Goal: Navigation & Orientation: Find specific page/section

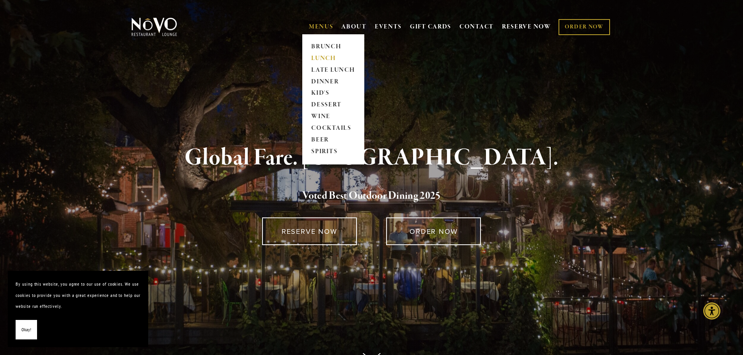
click at [325, 60] on link "LUNCH" at bounding box center [333, 59] width 49 height 12
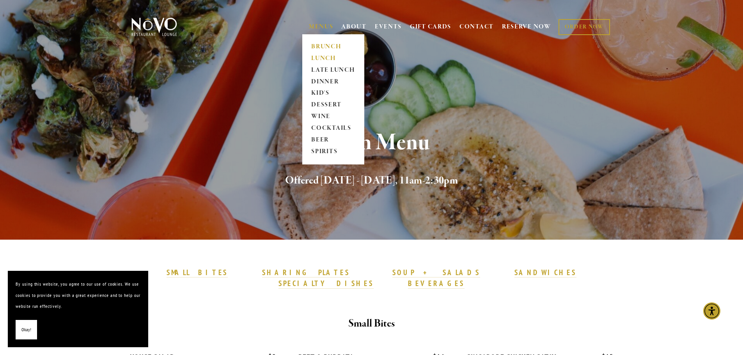
click at [325, 46] on link "BRUNCH" at bounding box center [333, 47] width 49 height 12
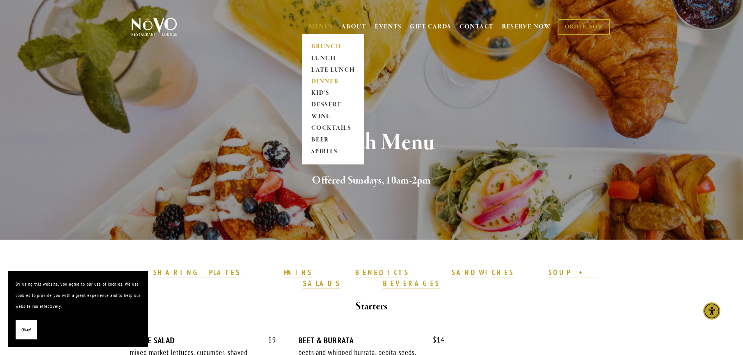
click at [326, 79] on link "DINNER" at bounding box center [333, 82] width 49 height 12
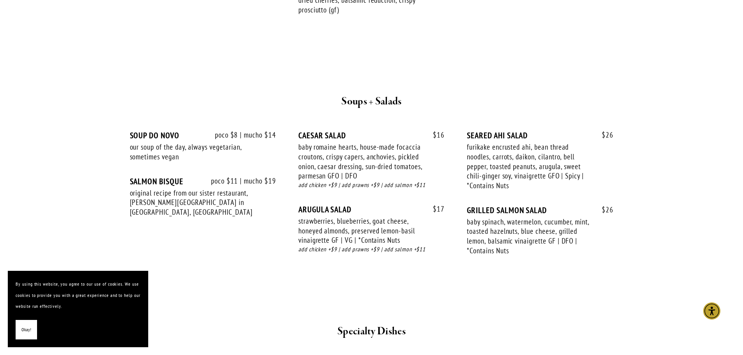
scroll to position [780, 0]
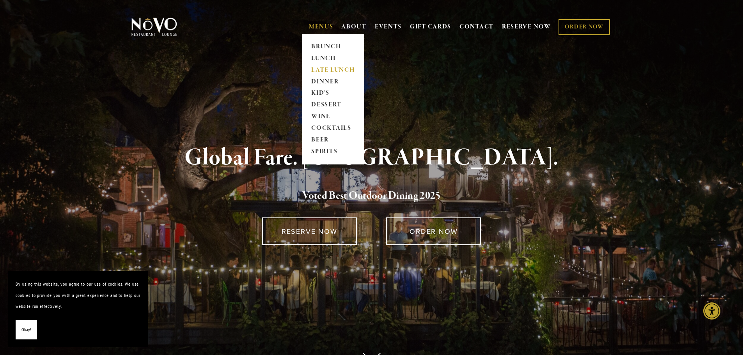
click at [325, 71] on link "LATE LUNCH" at bounding box center [333, 70] width 49 height 12
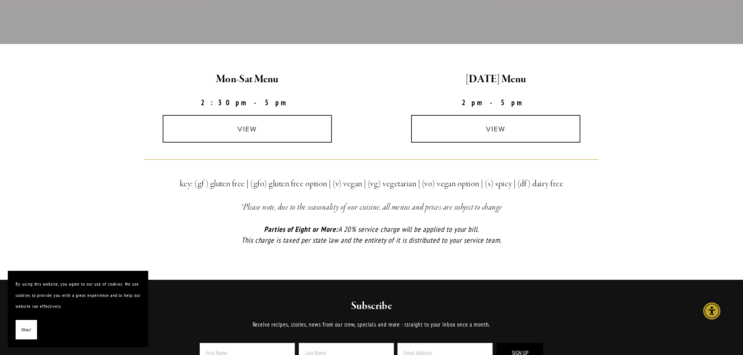
scroll to position [195, 0]
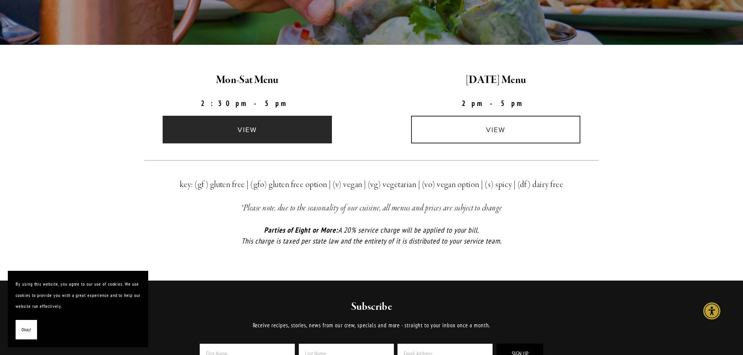
click at [284, 143] on link "view" at bounding box center [247, 130] width 169 height 28
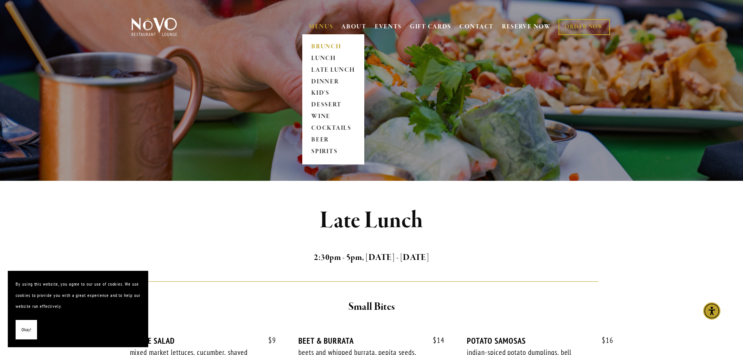
click at [320, 44] on link "BRUNCH" at bounding box center [333, 47] width 49 height 12
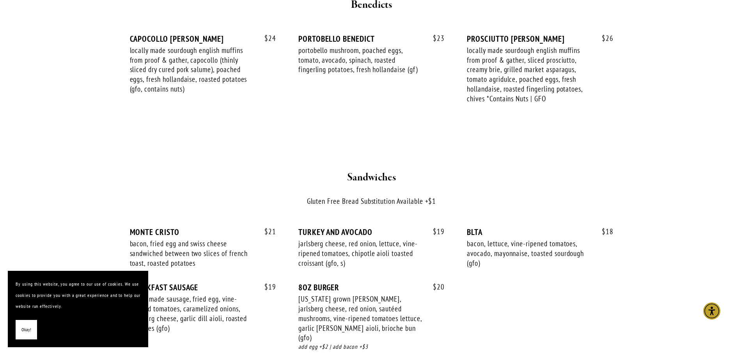
scroll to position [1014, 0]
